Goal: Information Seeking & Learning: Learn about a topic

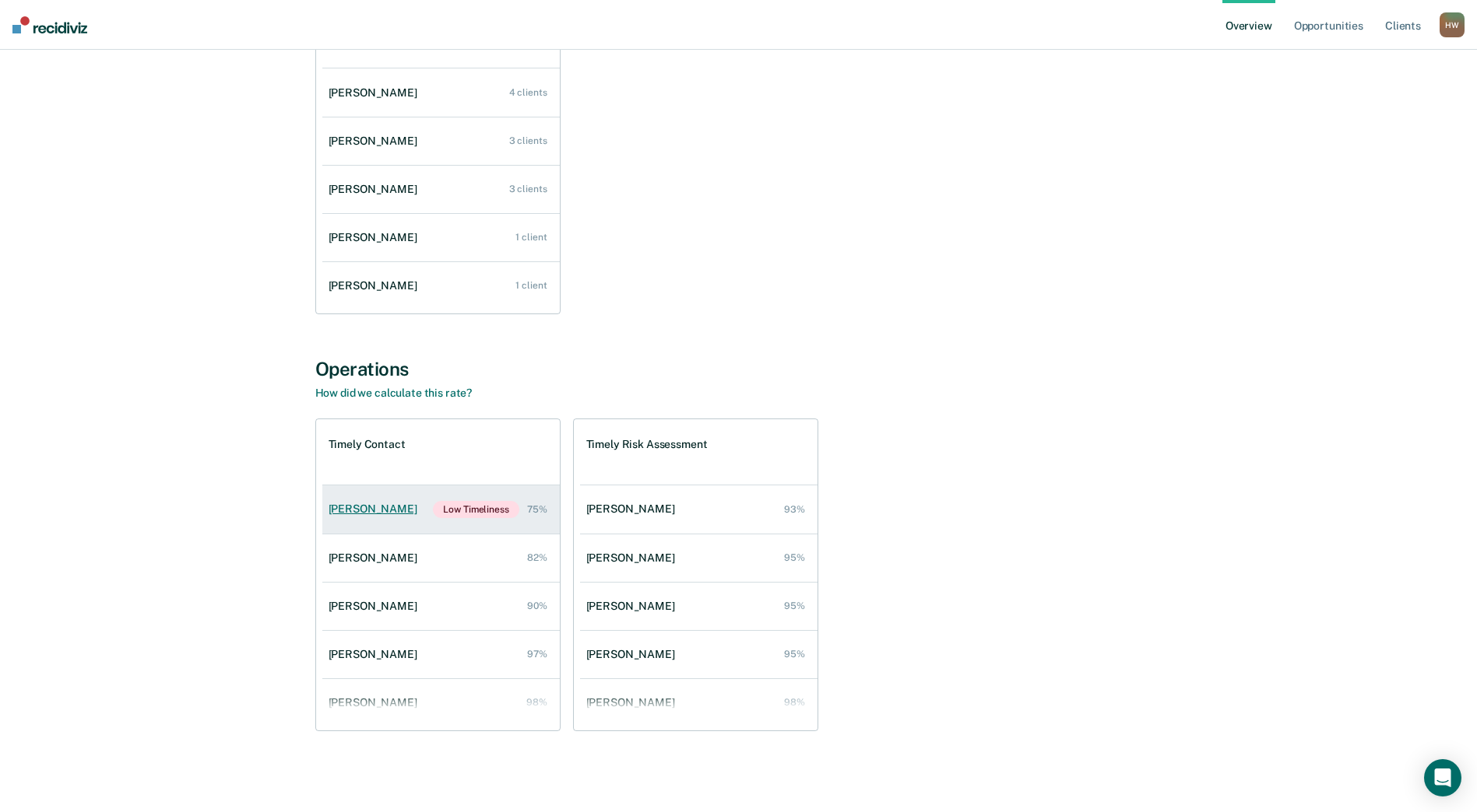
click at [353, 510] on div "[PERSON_NAME]" at bounding box center [376, 510] width 95 height 13
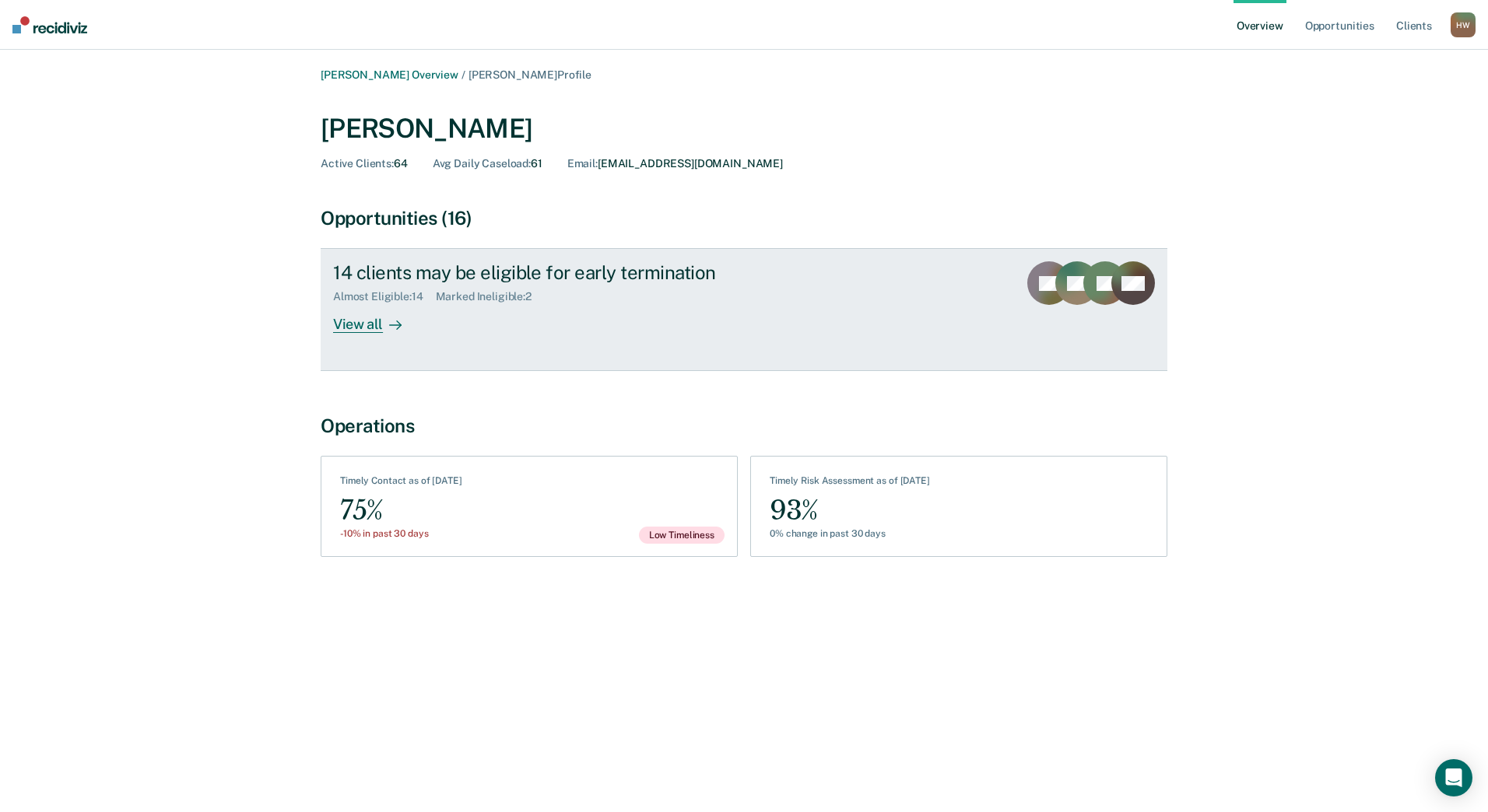
click at [368, 325] on div "View all" at bounding box center [377, 318] width 88 height 30
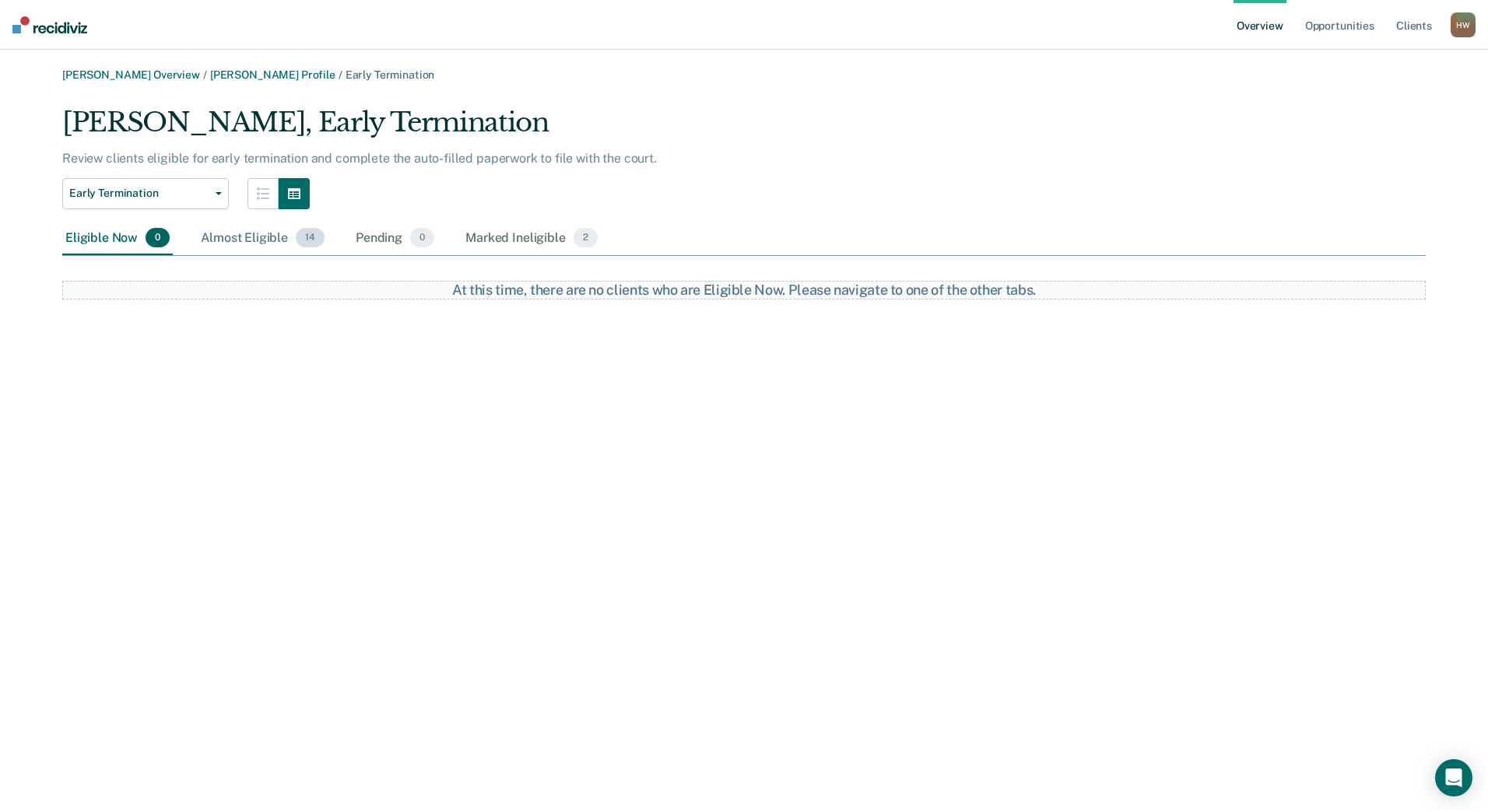
click at [268, 235] on div "Almost Eligible 14" at bounding box center [263, 238] width 130 height 34
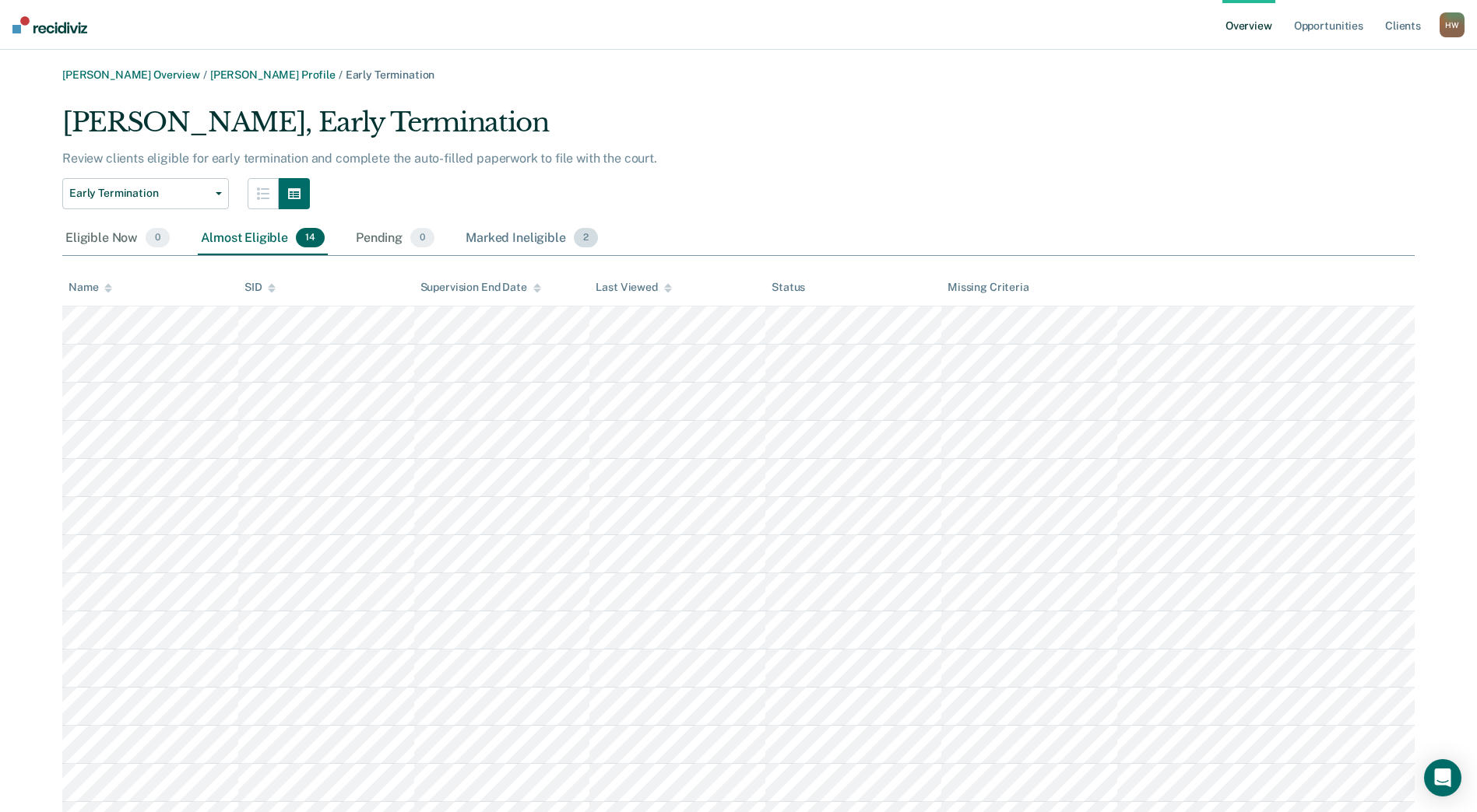
click at [546, 235] on div "Marked Ineligible 2" at bounding box center [532, 238] width 139 height 34
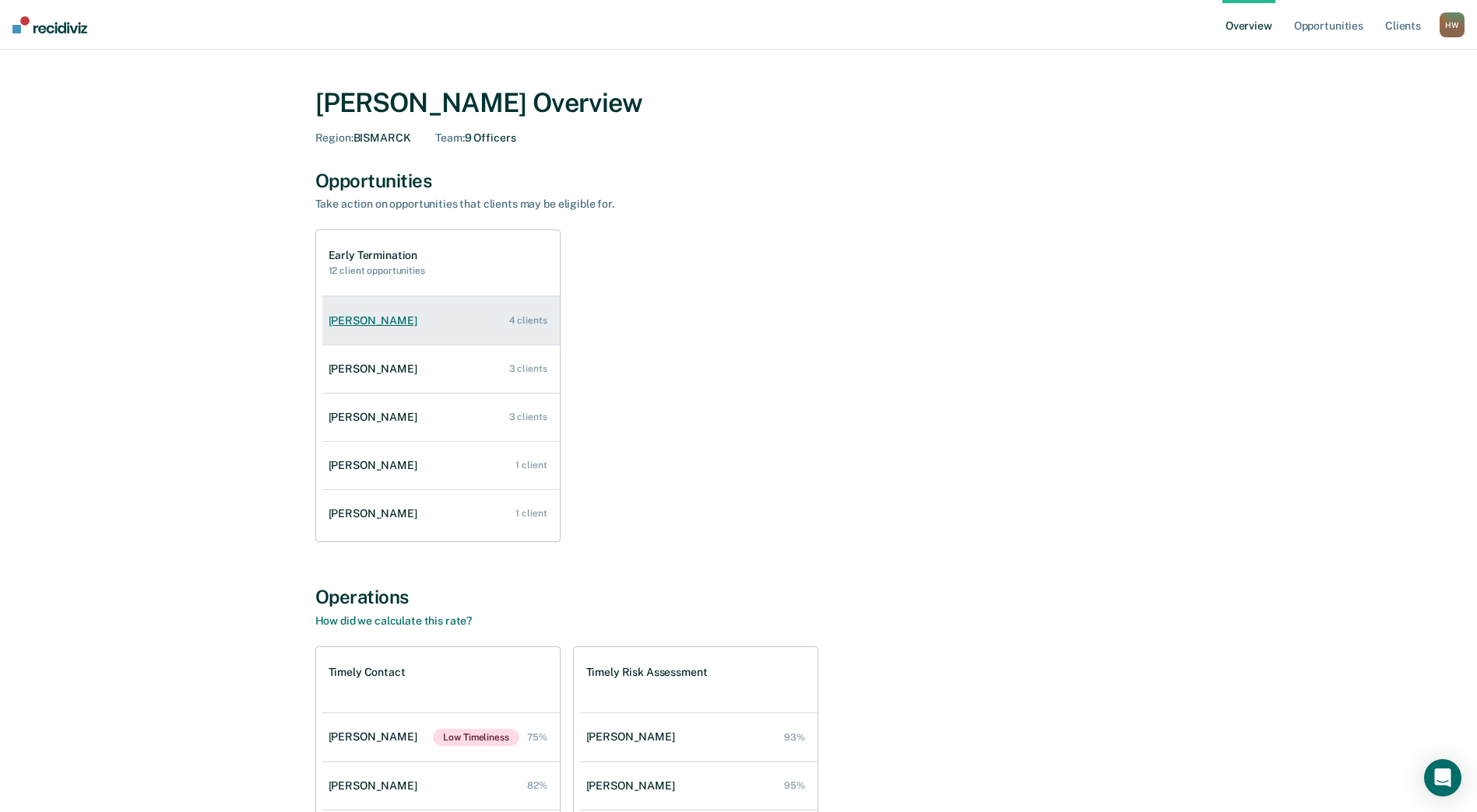
click at [371, 317] on div "[PERSON_NAME]" at bounding box center [376, 321] width 95 height 13
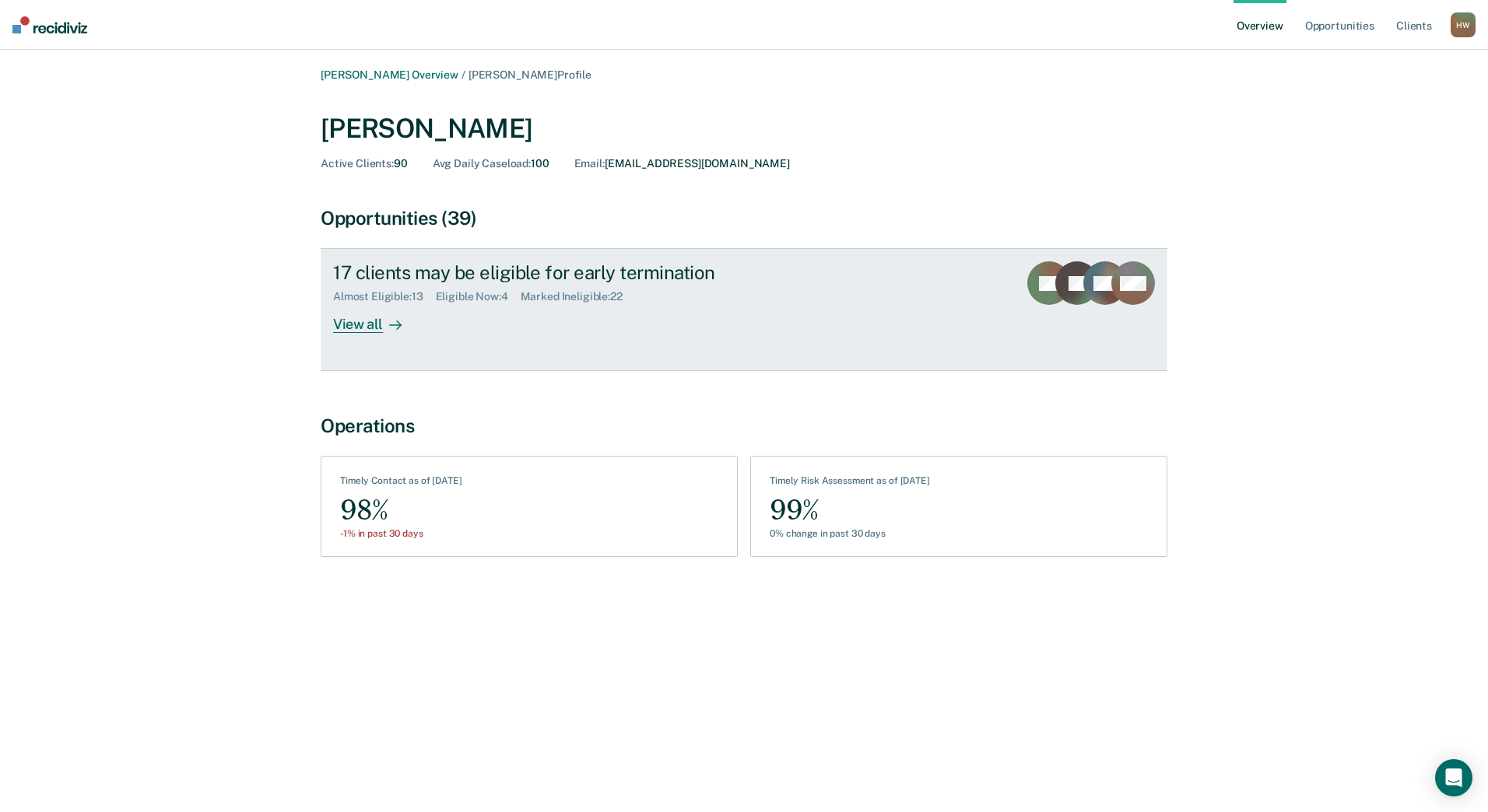
click at [354, 320] on div "View all" at bounding box center [377, 318] width 88 height 30
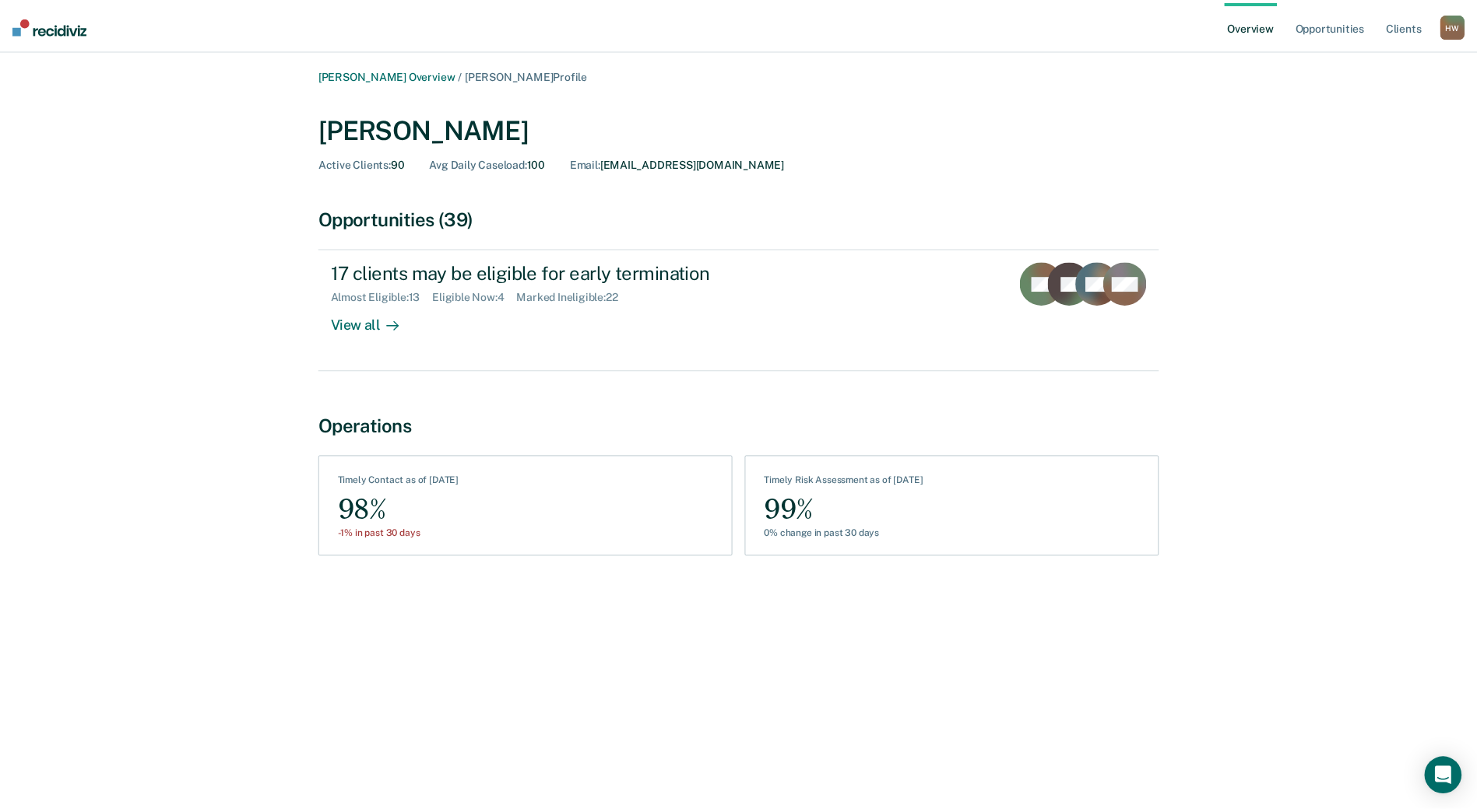
scroll to position [228, 0]
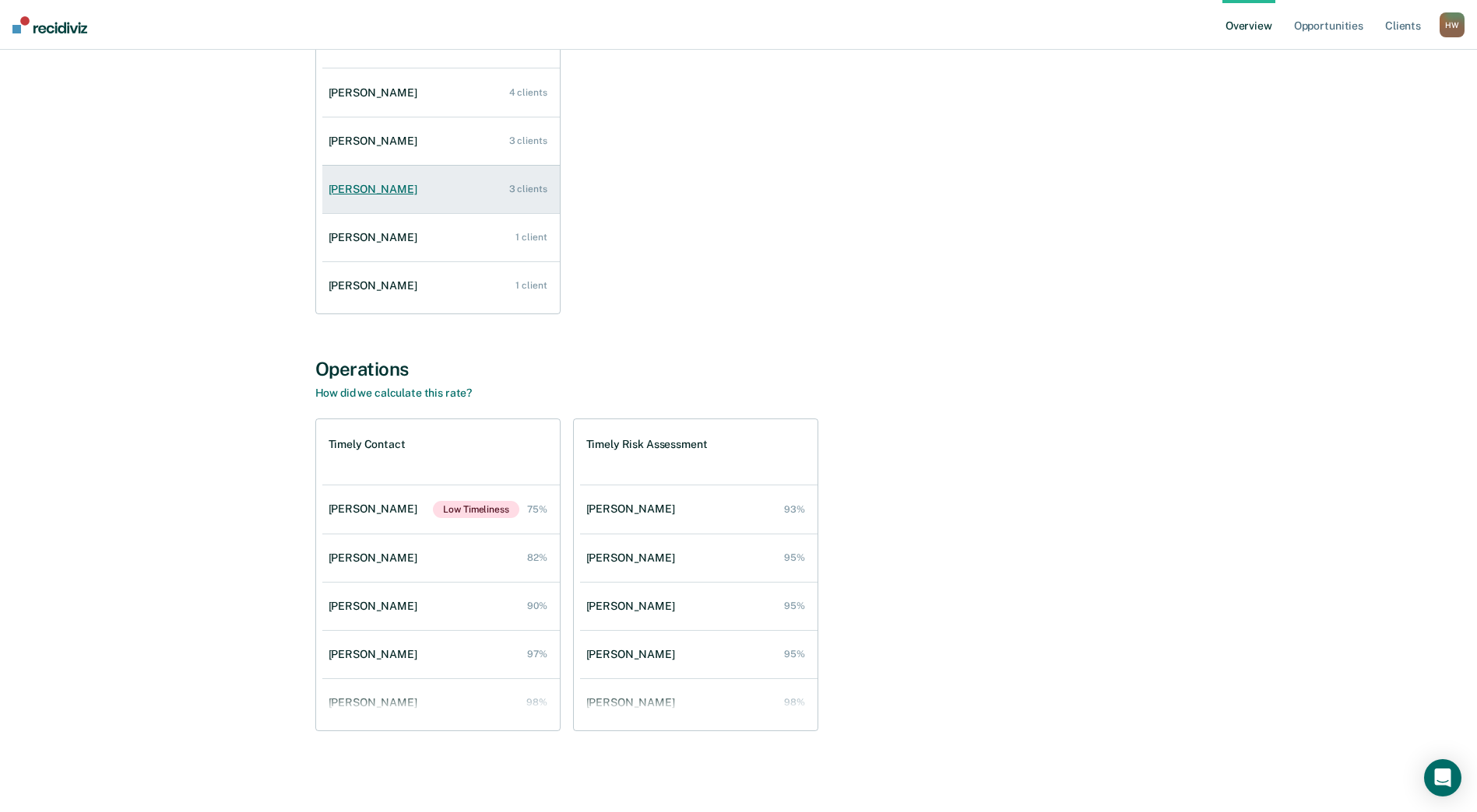
click at [379, 188] on div "[PERSON_NAME]" at bounding box center [376, 189] width 95 height 13
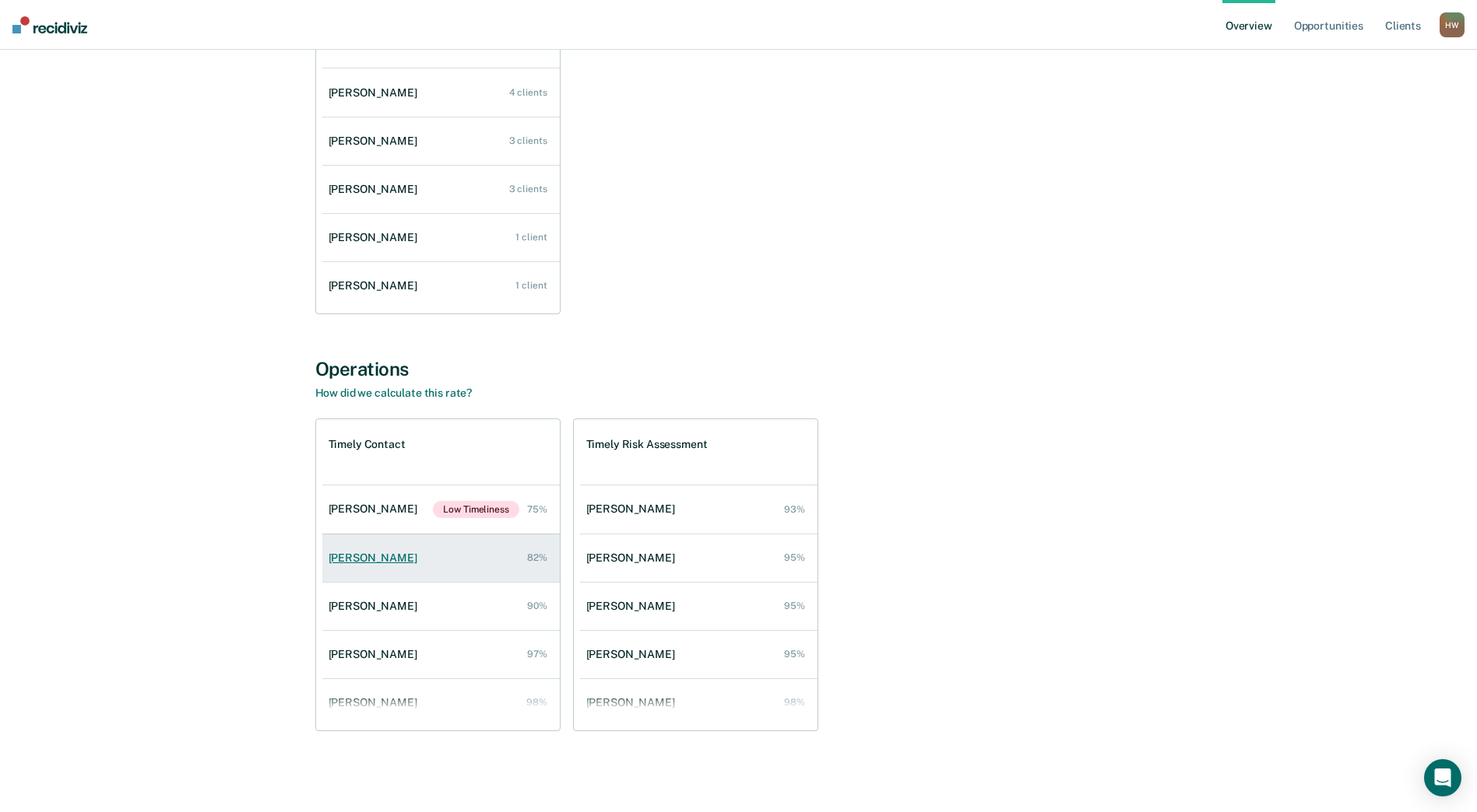
click at [368, 557] on div "[PERSON_NAME]" at bounding box center [376, 559] width 95 height 13
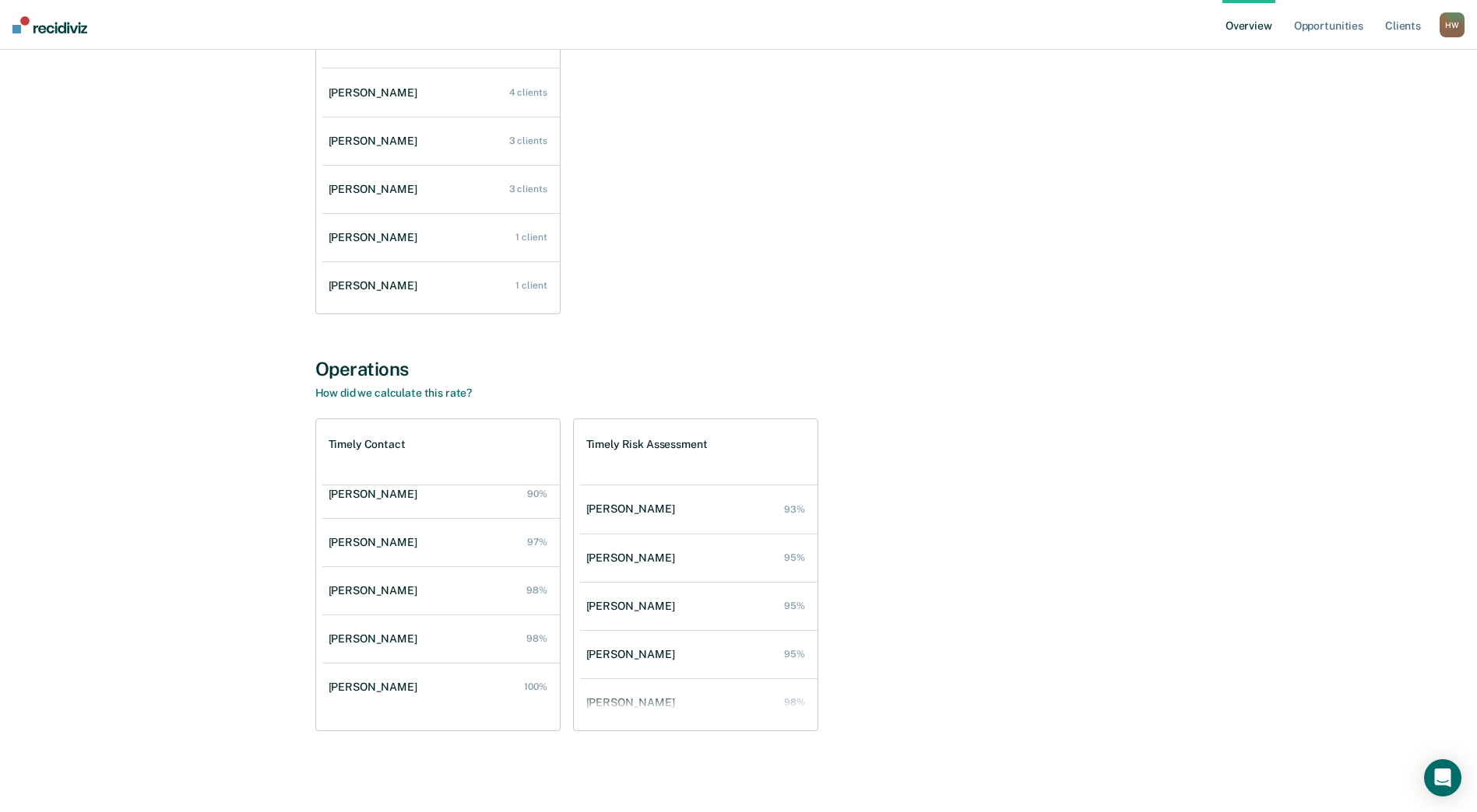
scroll to position [208, 0]
click at [346, 539] on div "[PERSON_NAME]" at bounding box center [376, 544] width 95 height 13
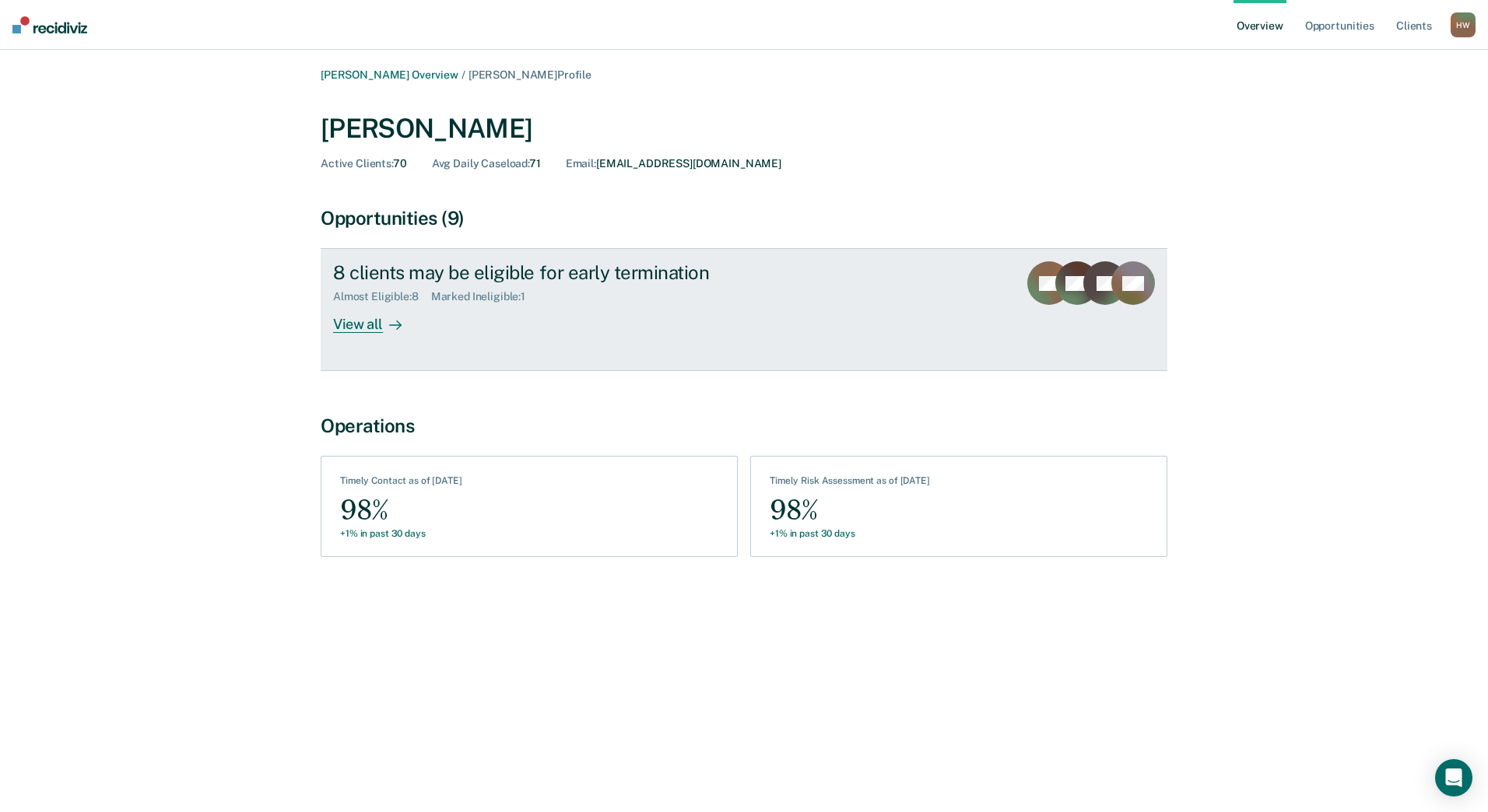
click at [368, 319] on div "View all" at bounding box center [377, 318] width 88 height 30
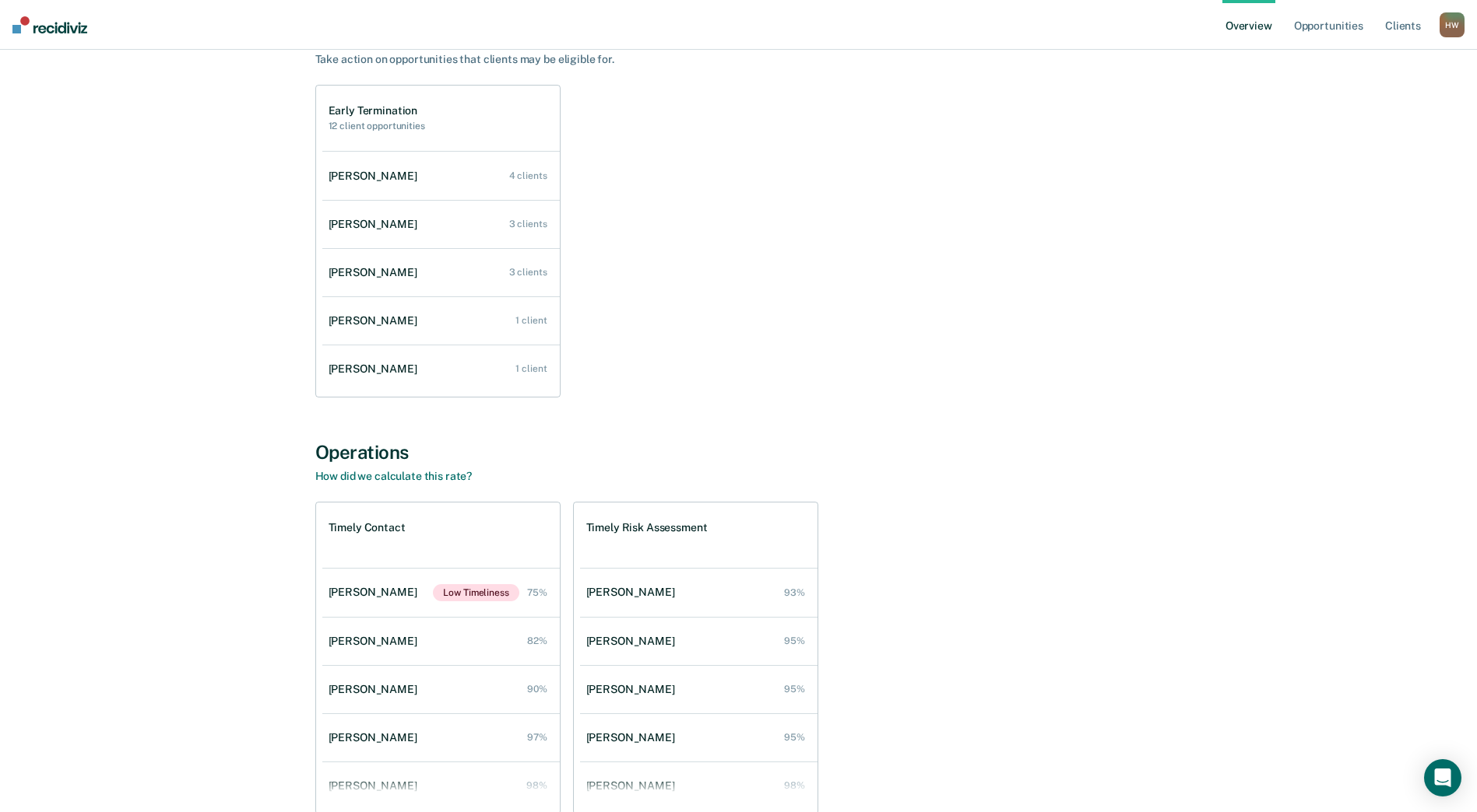
scroll to position [228, 0]
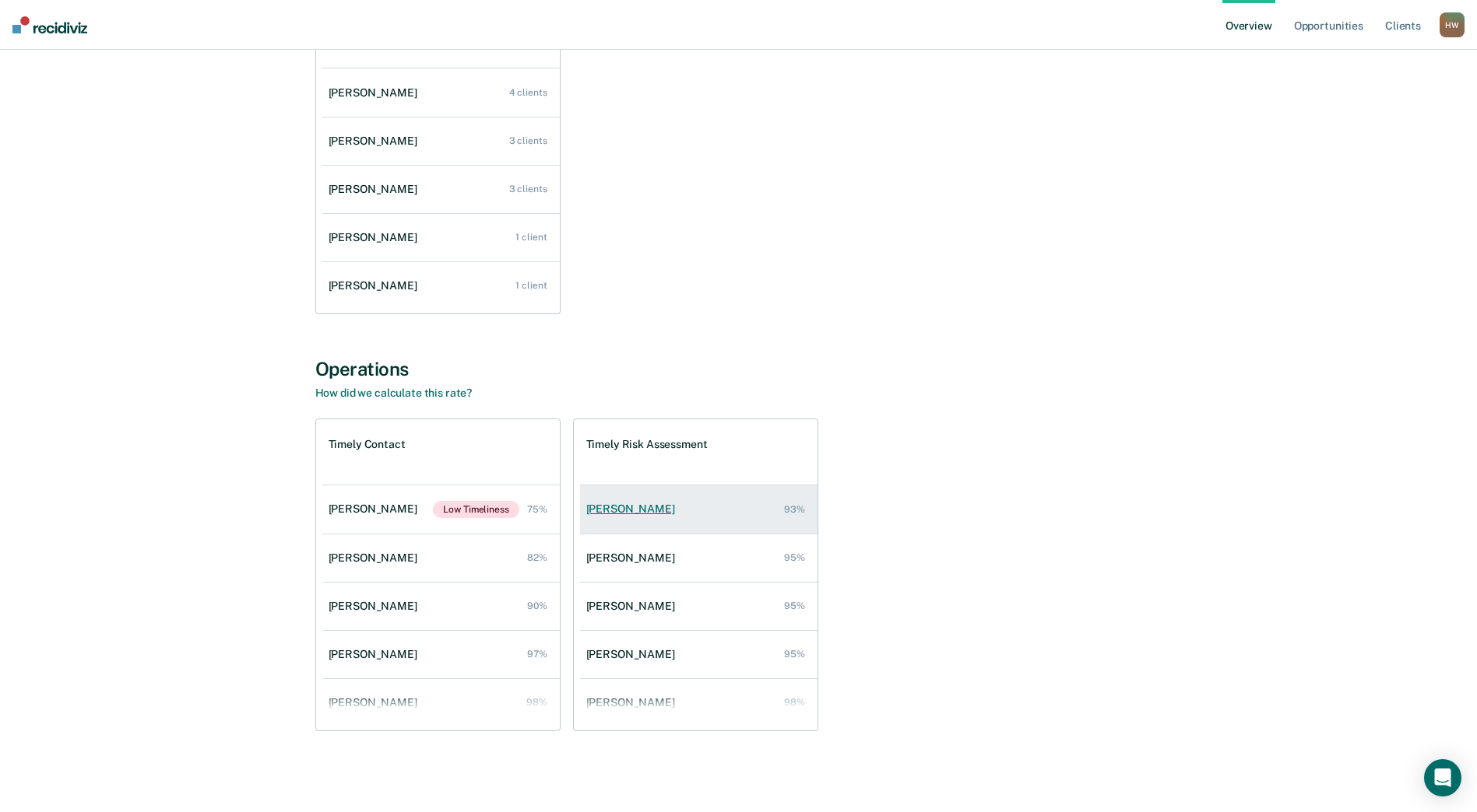
click at [621, 501] on link "[PERSON_NAME] 93%" at bounding box center [698, 509] width 238 height 44
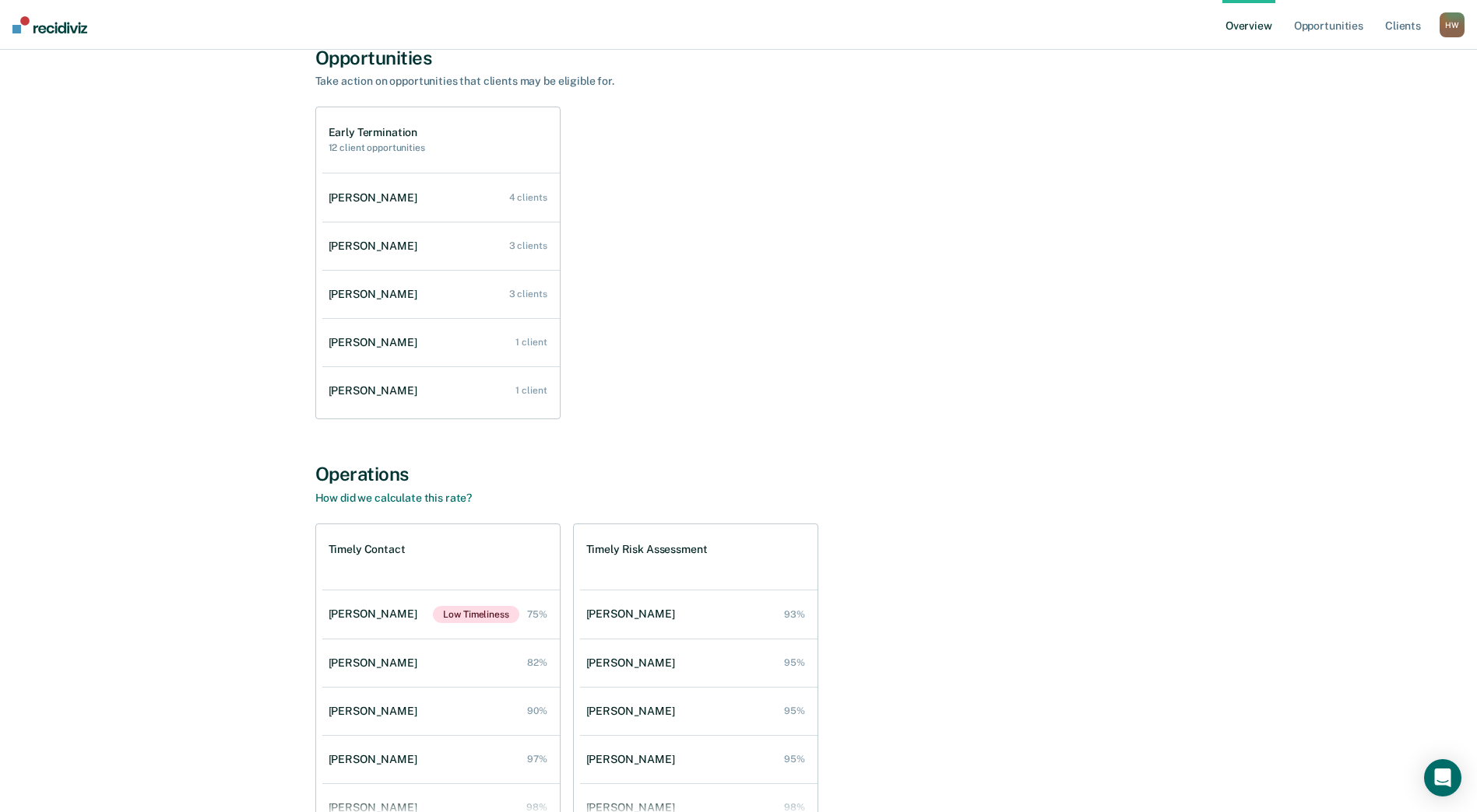
scroll to position [150, 0]
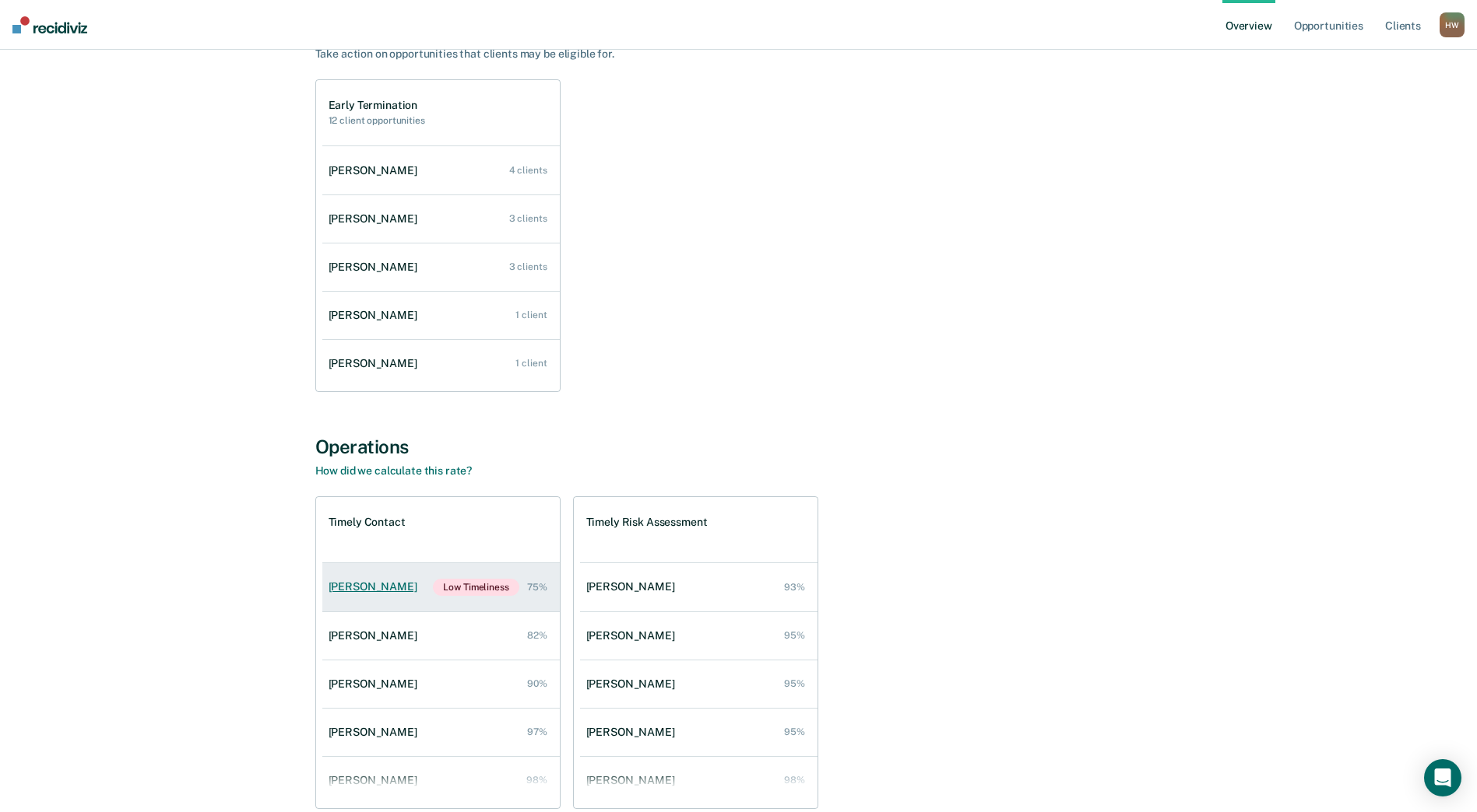
click at [359, 584] on div "[PERSON_NAME]" at bounding box center [376, 587] width 95 height 13
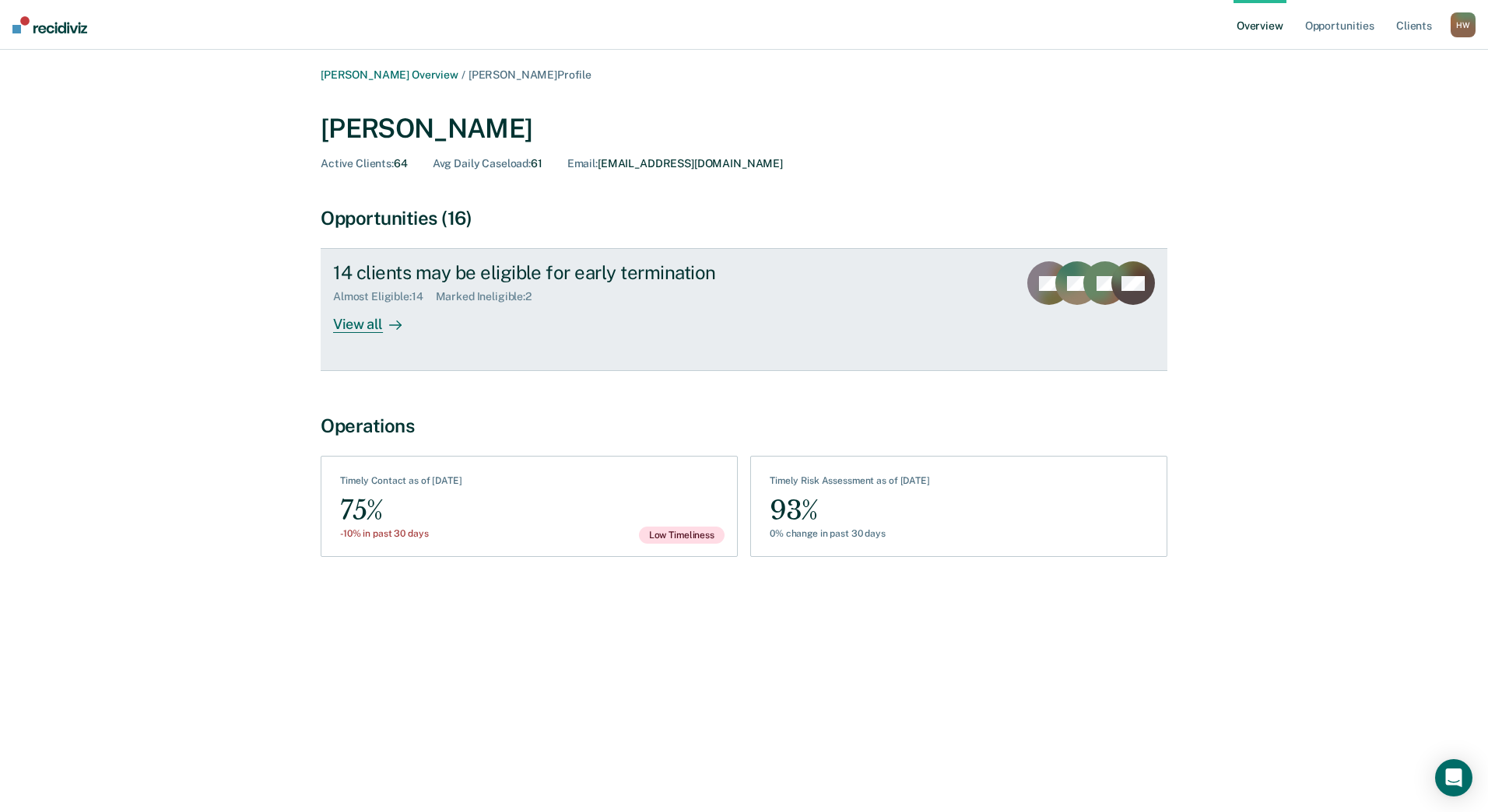
click at [363, 317] on div "View all" at bounding box center [377, 318] width 88 height 30
